Goal: Communication & Community: Connect with others

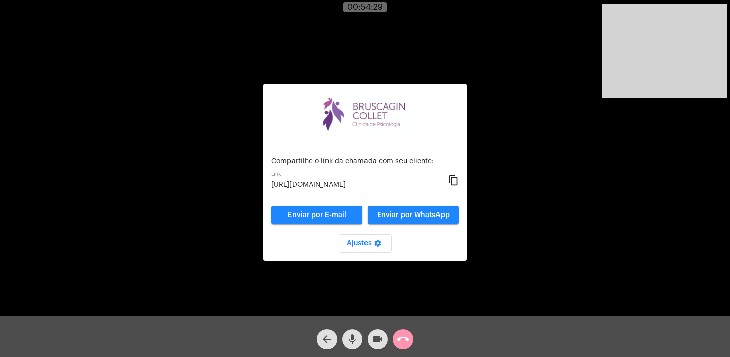
click at [417, 343] on div "arrow_back mic videocam call_end" at bounding box center [365, 336] width 730 height 41
click at [404, 341] on mat-icon "call_end" at bounding box center [403, 339] width 12 height 12
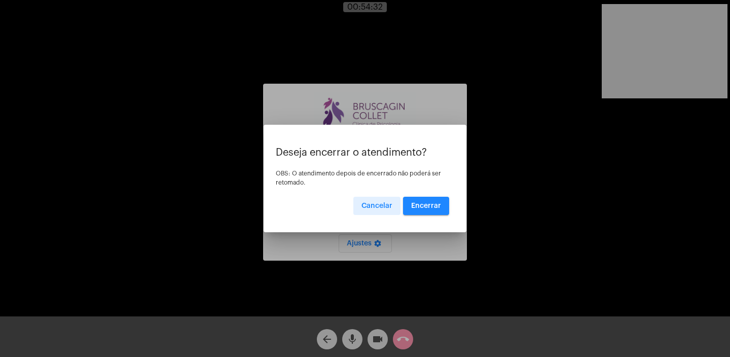
click at [429, 204] on span "Encerrar" at bounding box center [426, 205] width 30 height 7
